Goal: Find specific page/section: Find specific page/section

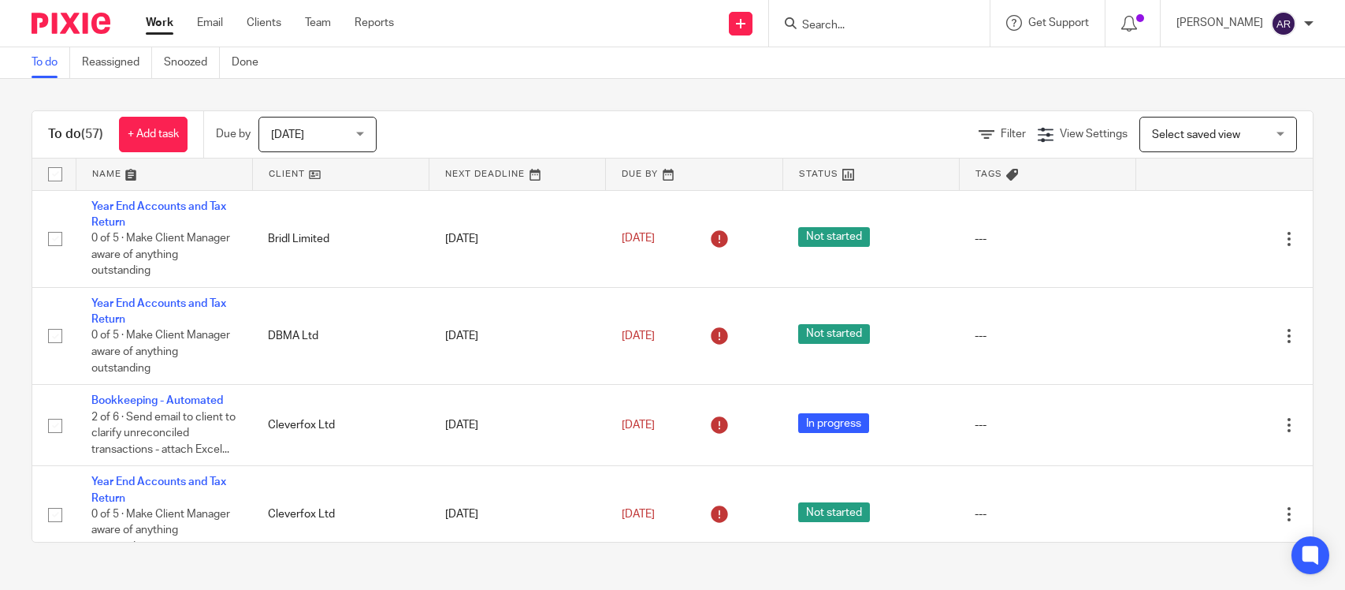
click at [801, 32] on form at bounding box center [885, 23] width 168 height 20
click at [801, 28] on input "Search" at bounding box center [872, 26] width 142 height 14
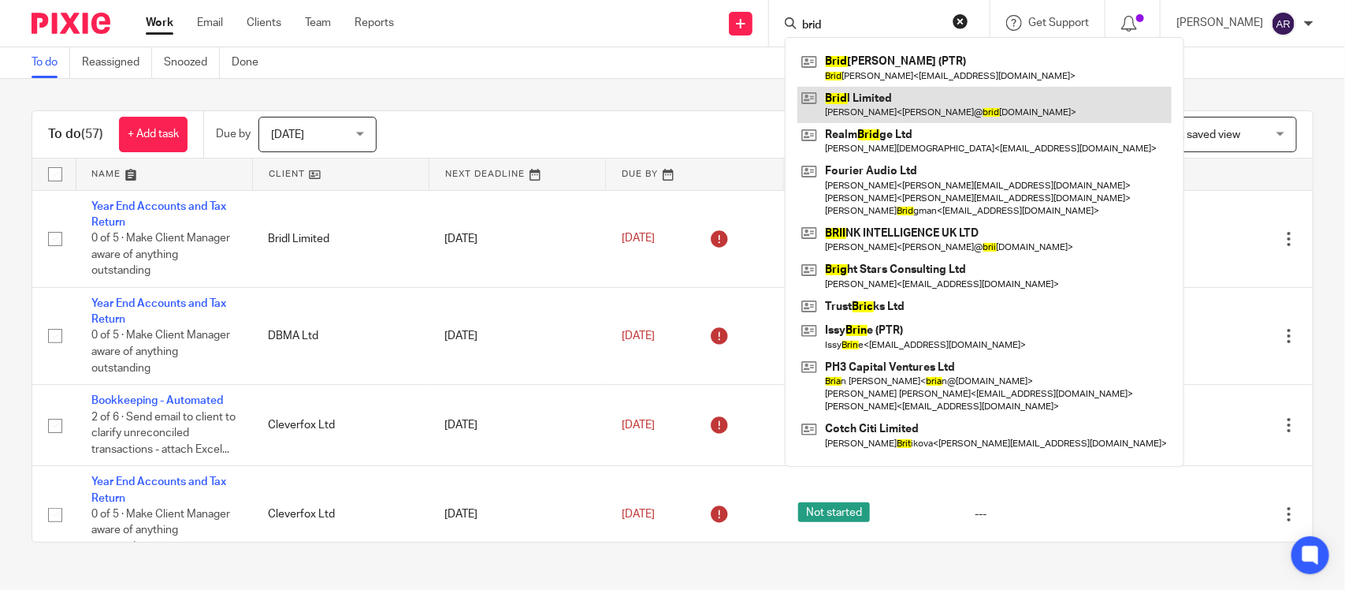
type input "brid"
click at [813, 96] on link at bounding box center [985, 105] width 374 height 36
